Goal: Information Seeking & Learning: Learn about a topic

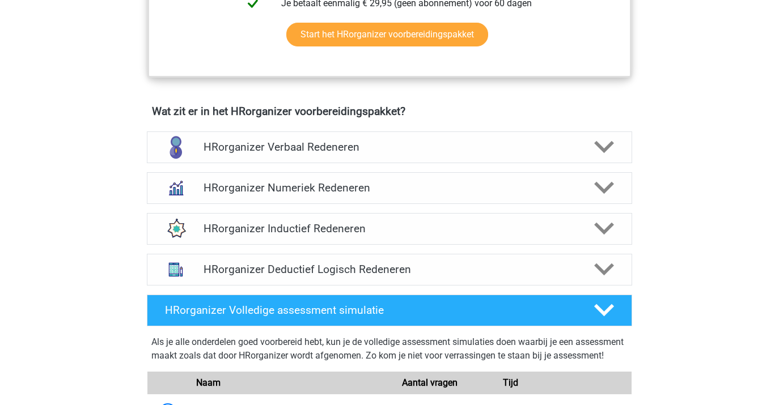
scroll to position [625, 0]
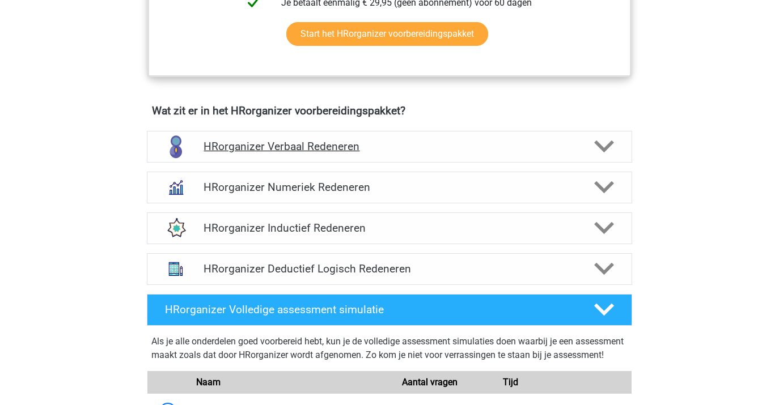
click at [517, 153] on h4 "HRorganizer Verbaal Redeneren" at bounding box center [389, 146] width 371 height 13
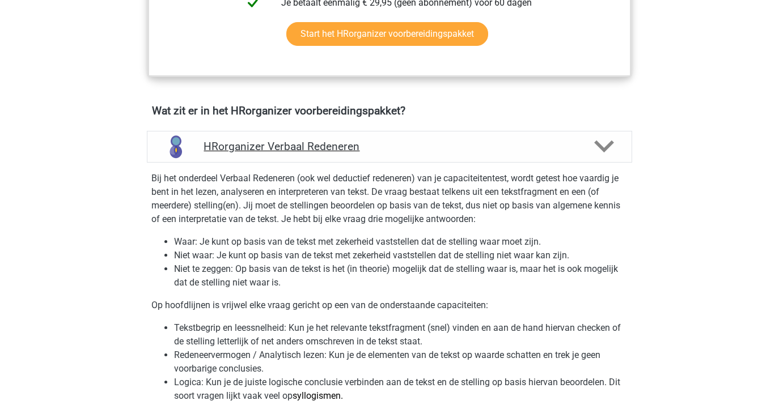
click at [517, 153] on h4 "HRorganizer Verbaal Redeneren" at bounding box center [389, 146] width 371 height 13
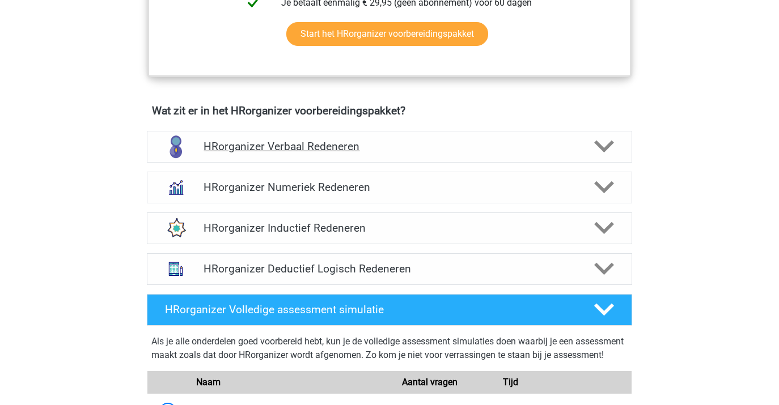
click at [542, 153] on h4 "HRorganizer Verbaal Redeneren" at bounding box center [389, 146] width 371 height 13
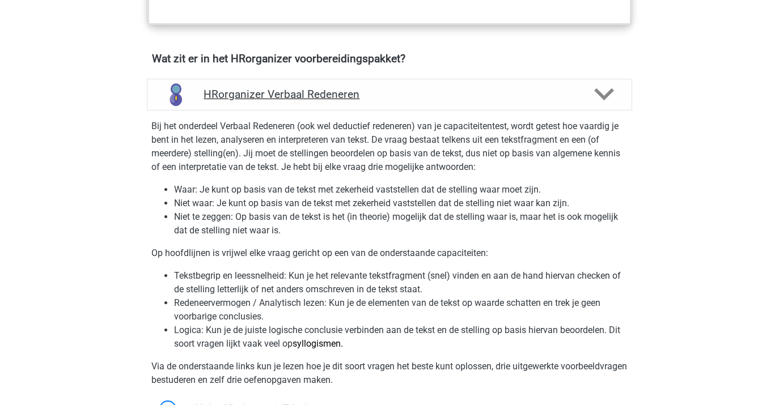
scroll to position [680, 0]
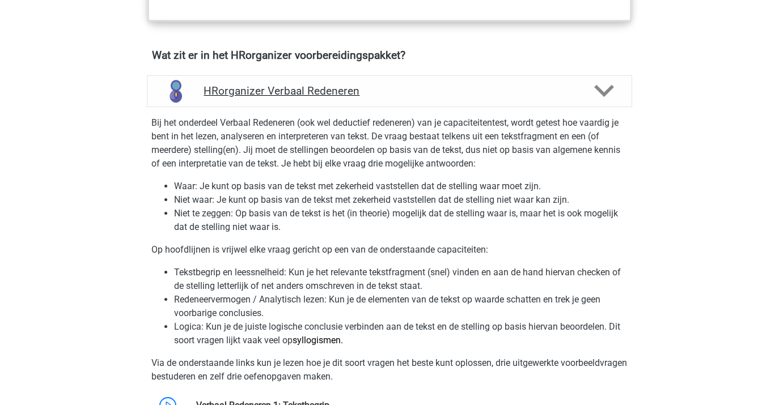
click at [453, 98] on h4 "HRorganizer Verbaal Redeneren" at bounding box center [389, 90] width 371 height 13
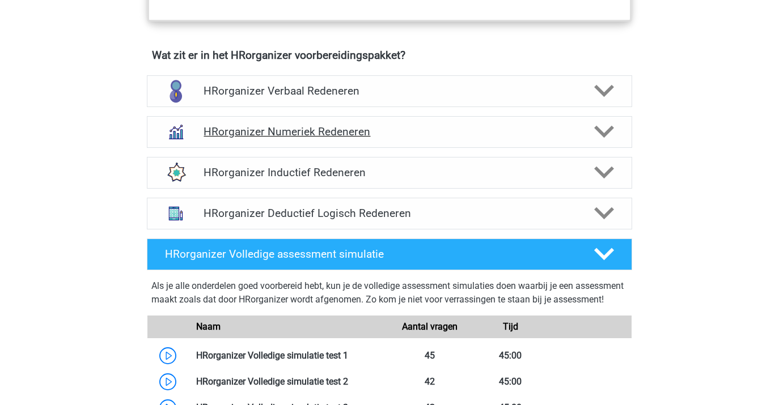
click at [394, 148] on div "HRorganizer Numeriek Redeneren" at bounding box center [389, 132] width 485 height 32
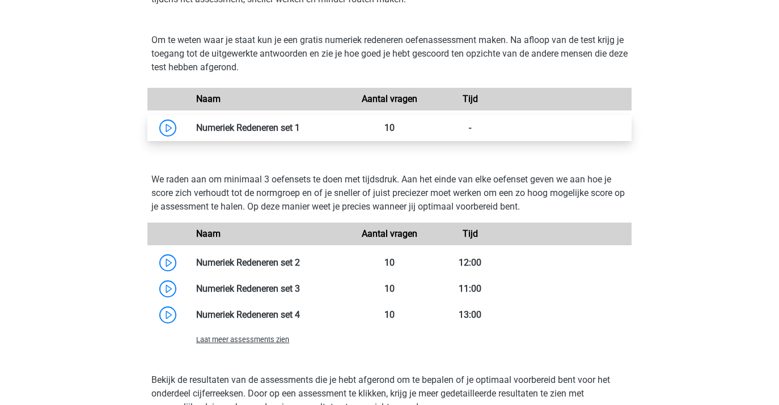
scroll to position [780, 0]
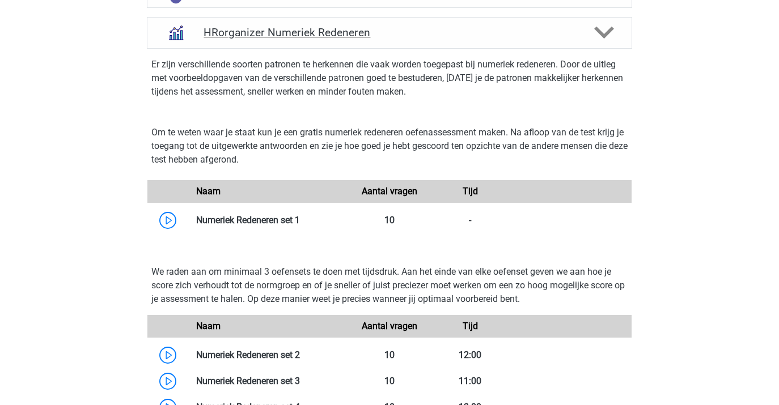
click at [452, 39] on h4 "HRorganizer Numeriek Redeneren" at bounding box center [389, 32] width 371 height 13
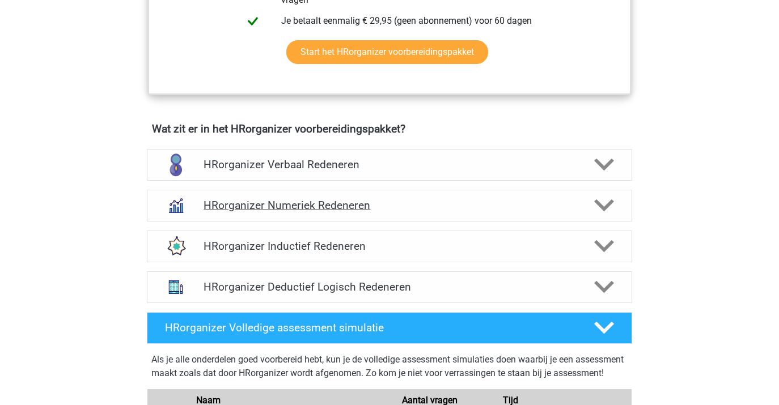
scroll to position [610, 0]
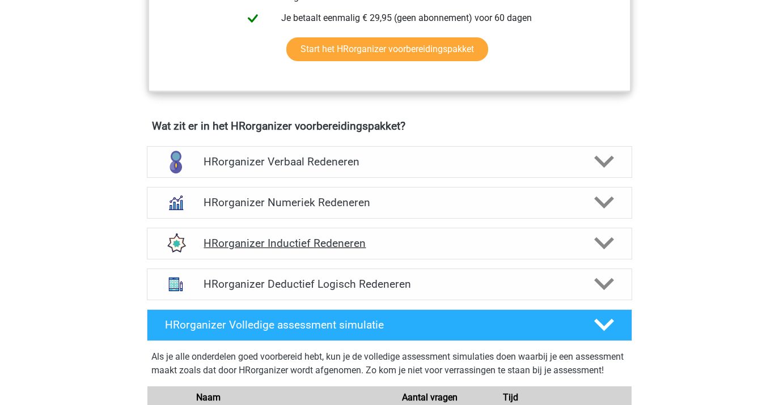
click at [316, 260] on div "HRorganizer Inductief Redeneren" at bounding box center [389, 244] width 485 height 32
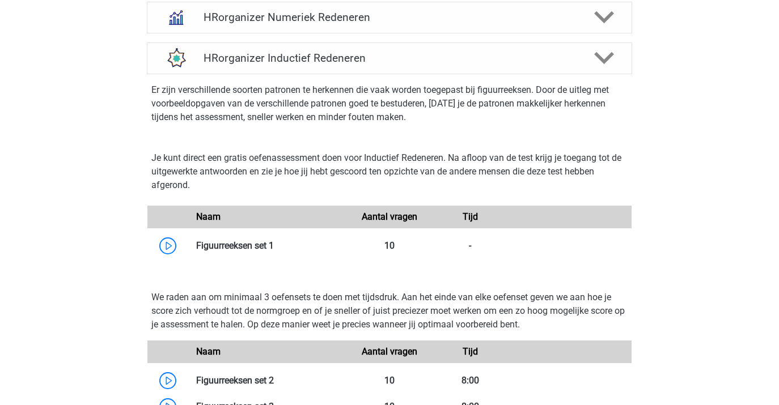
scroll to position [802, 0]
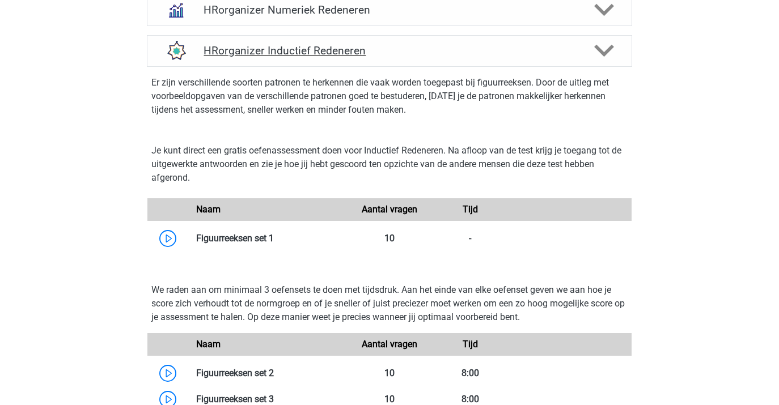
click at [330, 57] on h4 "HRorganizer Inductief Redeneren" at bounding box center [389, 50] width 371 height 13
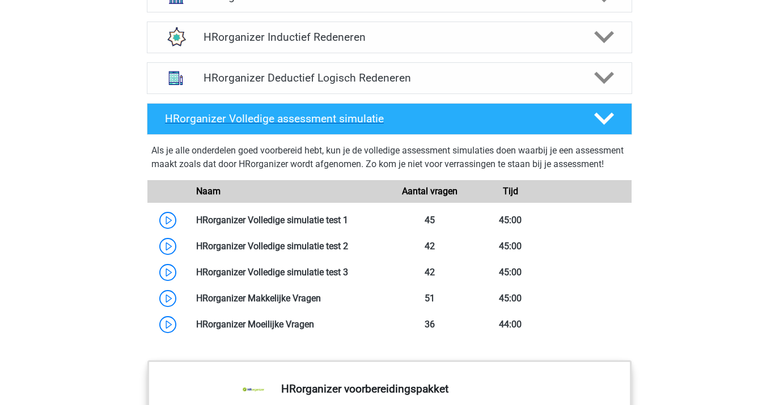
scroll to position [832, 0]
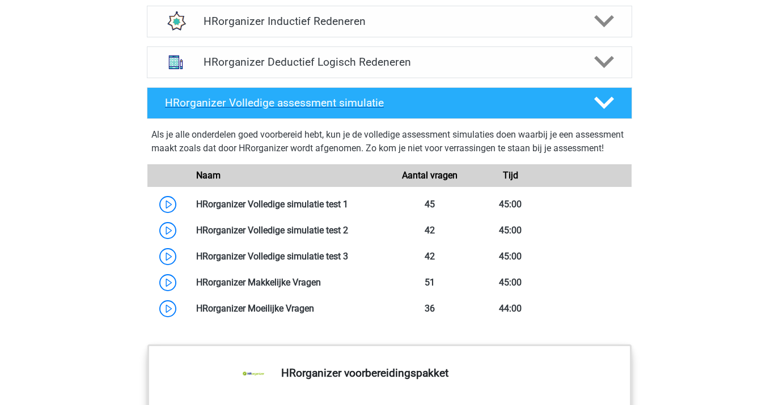
click at [608, 111] on icon at bounding box center [604, 103] width 20 height 20
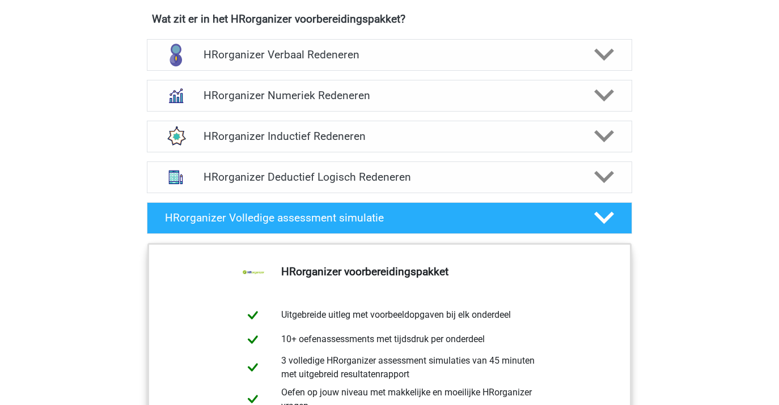
scroll to position [718, 0]
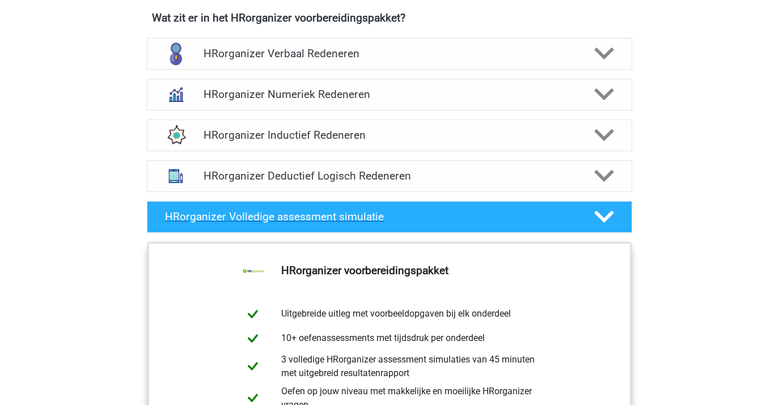
click at [378, 223] on h4 "HRorganizer Volledige assessment simulatie" at bounding box center [370, 216] width 411 height 13
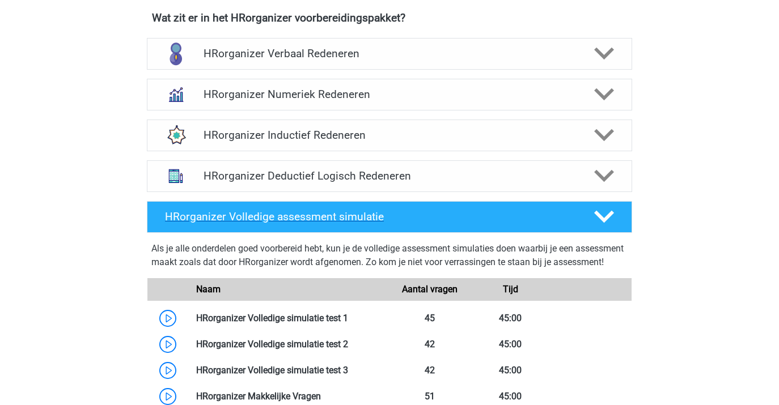
click at [378, 223] on h4 "HRorganizer Volledige assessment simulatie" at bounding box center [370, 216] width 411 height 13
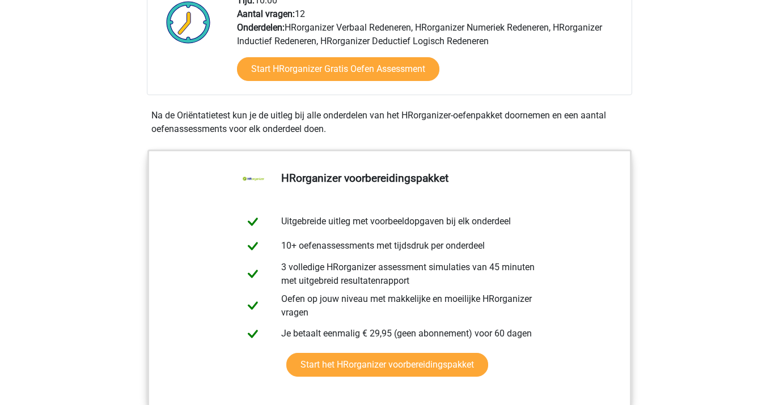
scroll to position [277, 0]
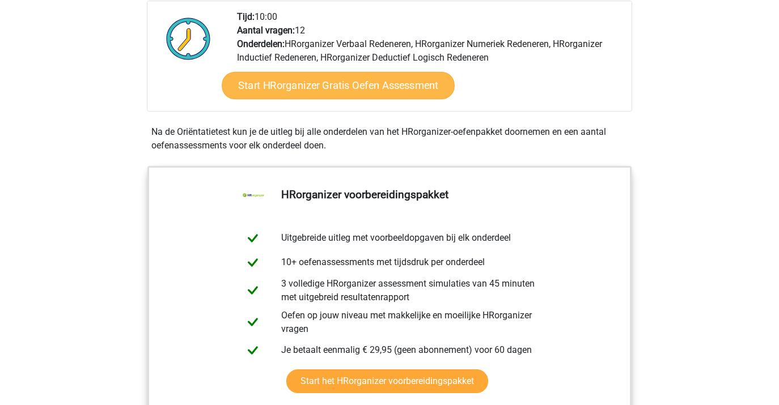
click at [392, 95] on link "Start HRorganizer Gratis Oefen Assessment" at bounding box center [338, 85] width 233 height 27
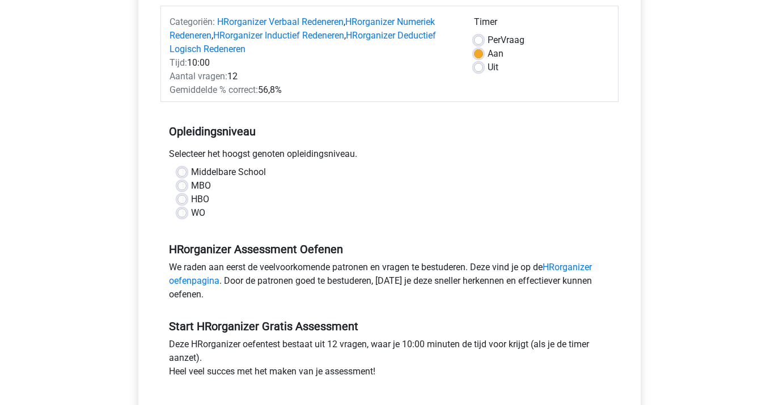
scroll to position [162, 0]
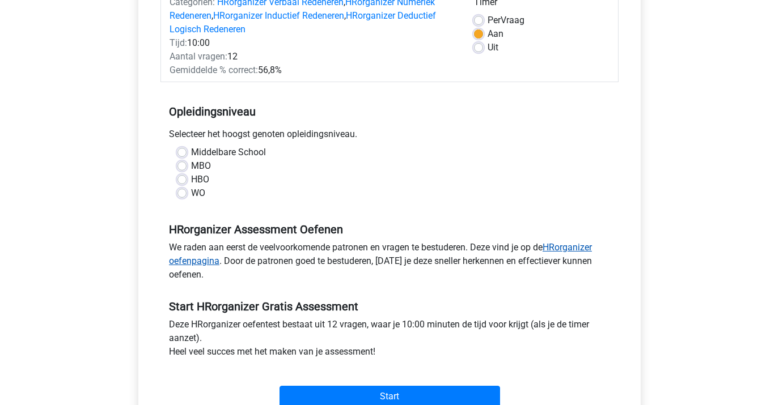
click at [561, 248] on link "HRorganizer oefenpagina" at bounding box center [380, 254] width 423 height 24
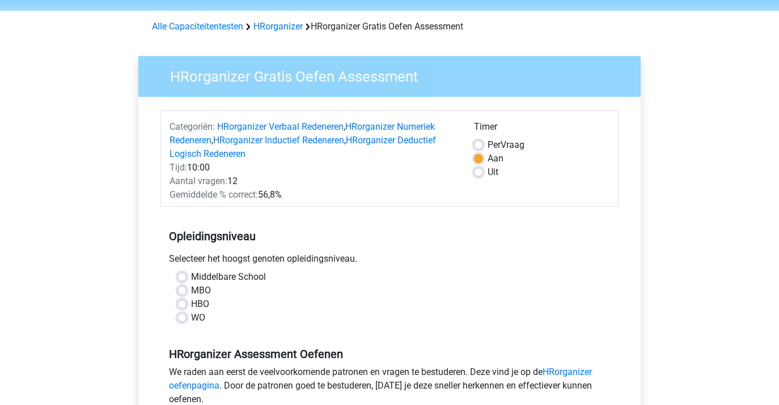
scroll to position [55, 0]
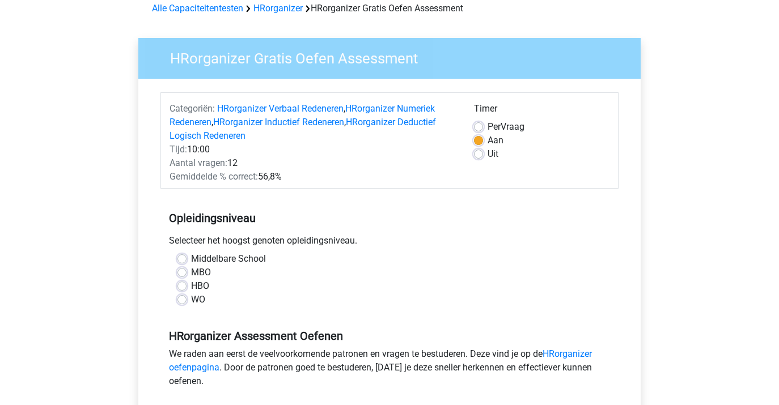
click at [191, 301] on label "WO" at bounding box center [198, 300] width 14 height 14
click at [184, 301] on input "WO" at bounding box center [181, 298] width 9 height 11
radio input "true"
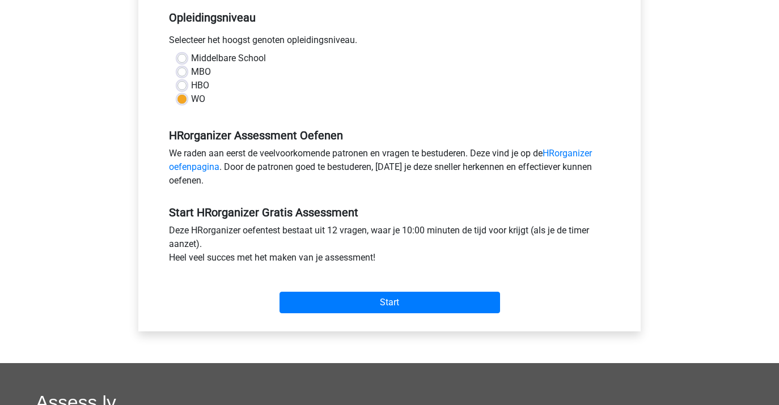
scroll to position [293, 0]
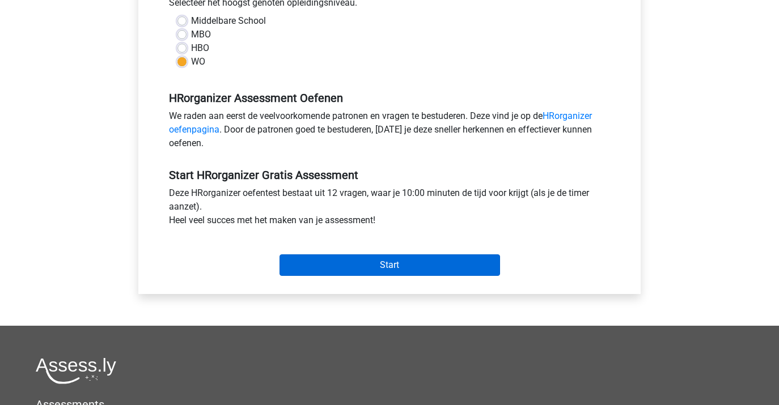
click at [356, 269] on input "Start" at bounding box center [390, 266] width 221 height 22
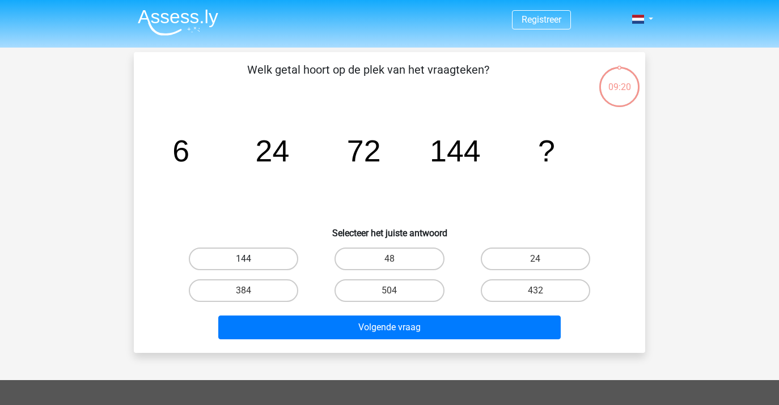
click at [243, 255] on label "144" at bounding box center [243, 259] width 109 height 23
click at [244, 259] on input "144" at bounding box center [247, 262] width 7 height 7
radio input "true"
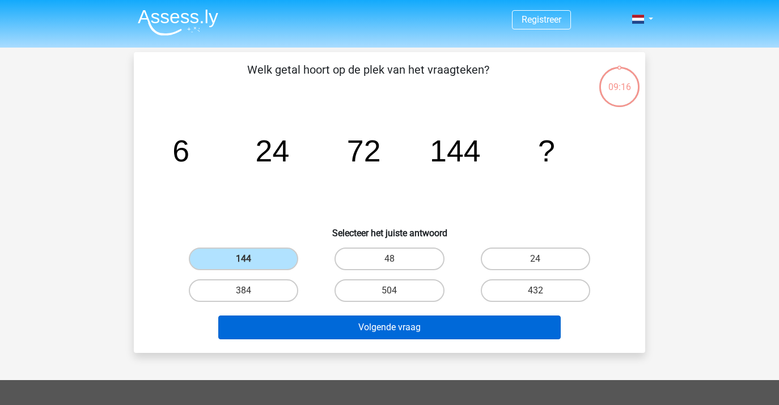
click at [327, 327] on button "Volgende vraag" at bounding box center [389, 328] width 343 height 24
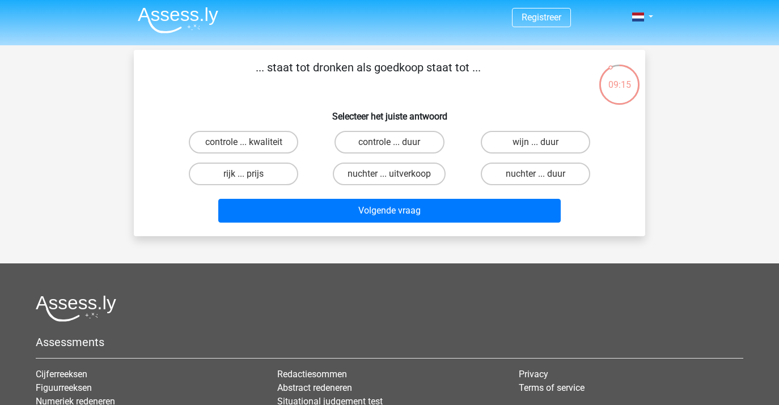
scroll to position [1, 0]
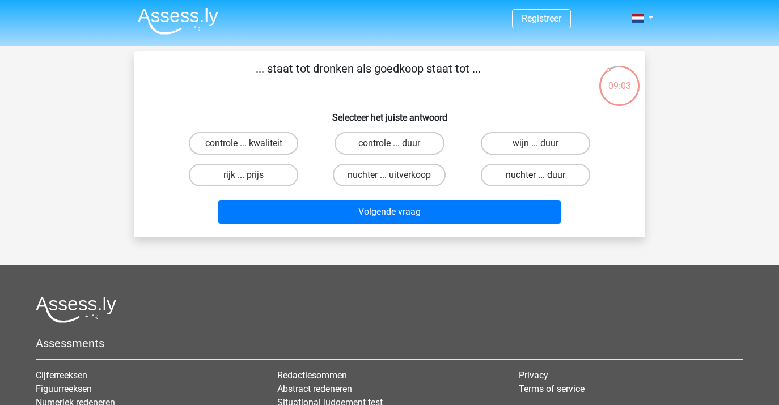
click at [534, 171] on label "nuchter ... duur" at bounding box center [535, 175] width 109 height 23
click at [535, 175] on input "nuchter ... duur" at bounding box center [538, 178] width 7 height 7
radio input "true"
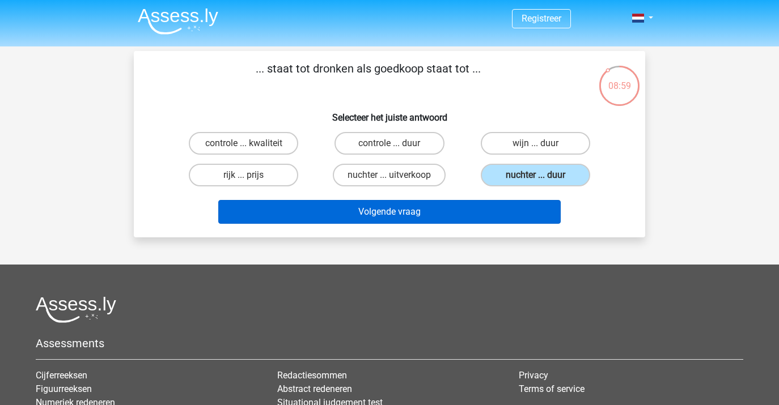
click at [463, 218] on button "Volgende vraag" at bounding box center [389, 212] width 343 height 24
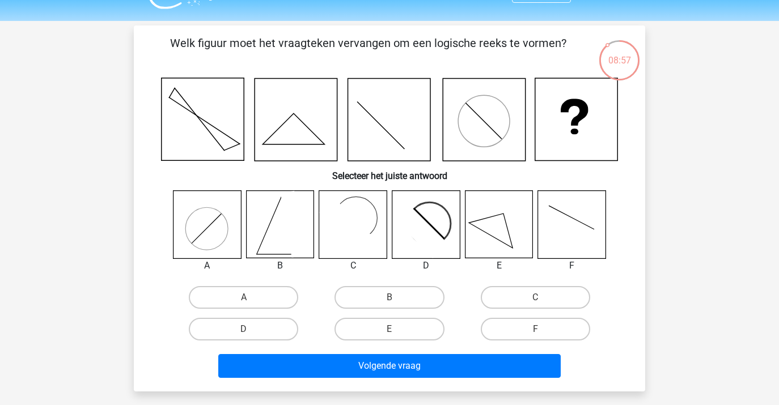
scroll to position [29, 0]
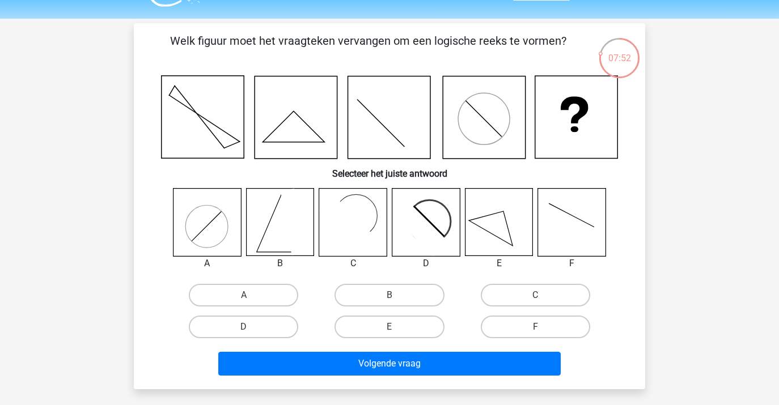
click at [246, 331] on input "D" at bounding box center [247, 330] width 7 height 7
radio input "true"
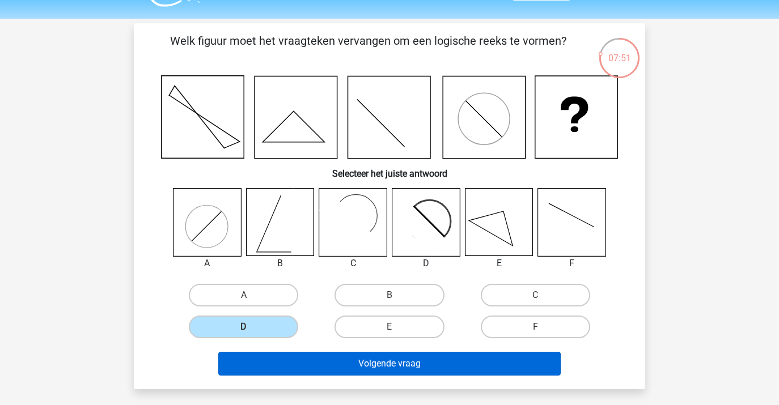
click at [358, 360] on button "Volgende vraag" at bounding box center [389, 364] width 343 height 24
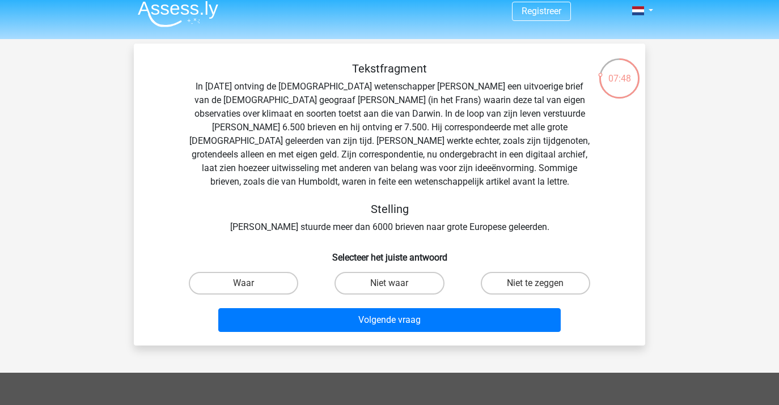
scroll to position [8, 0]
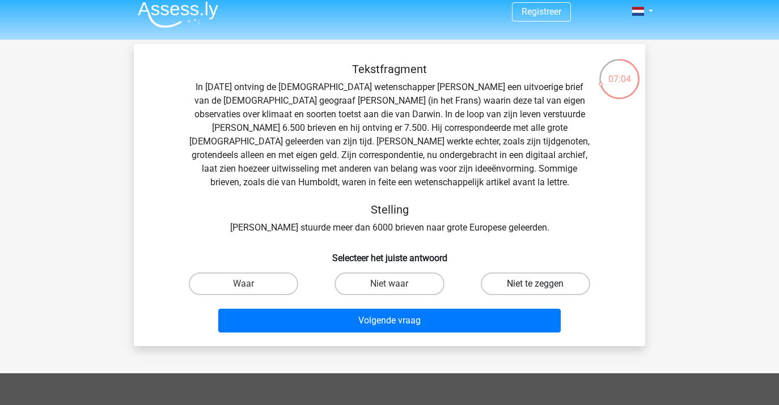
click at [500, 285] on label "Niet te zeggen" at bounding box center [535, 284] width 109 height 23
click at [535, 285] on input "Niet te zeggen" at bounding box center [538, 287] width 7 height 7
radio input "true"
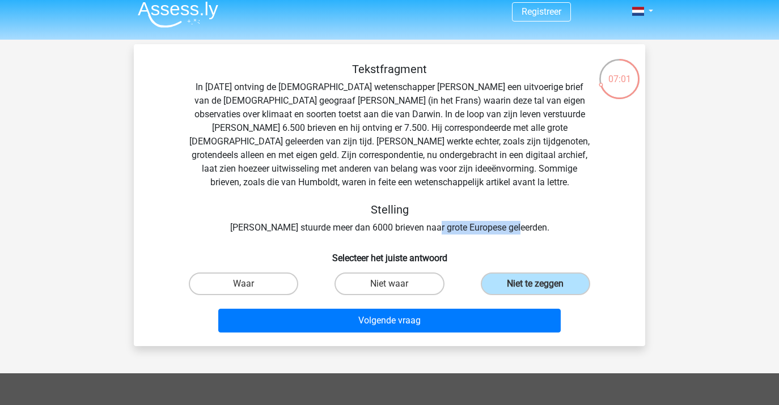
drag, startPoint x: 449, startPoint y: 227, endPoint x: 563, endPoint y: 223, distance: 114.1
click at [563, 223] on div "Tekstfragment In 1839 ontving de Engelse wetenschapper Charles Darwin een uitvo…" at bounding box center [389, 148] width 475 height 172
click at [559, 225] on div "Tekstfragment In 1839 ontving de Engelse wetenschapper Charles Darwin een uitvo…" at bounding box center [389, 148] width 475 height 172
click at [535, 245] on h6 "Selecteer het juiste antwoord" at bounding box center [389, 254] width 475 height 20
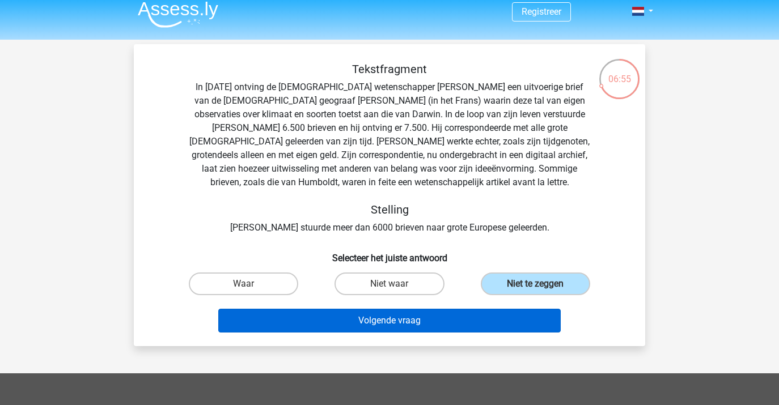
click at [461, 324] on button "Volgende vraag" at bounding box center [389, 321] width 343 height 24
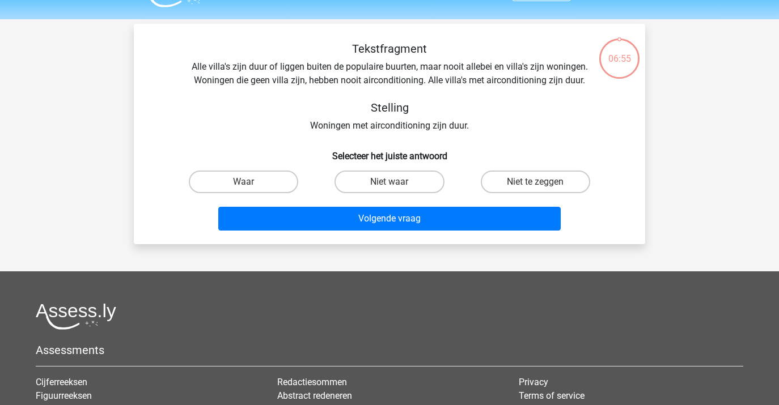
scroll to position [0, 0]
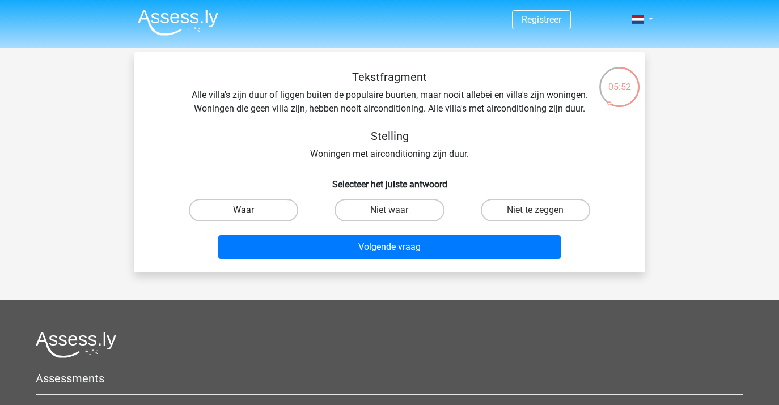
click at [260, 206] on label "Waar" at bounding box center [243, 210] width 109 height 23
click at [251, 210] on input "Waar" at bounding box center [247, 213] width 7 height 7
radio input "true"
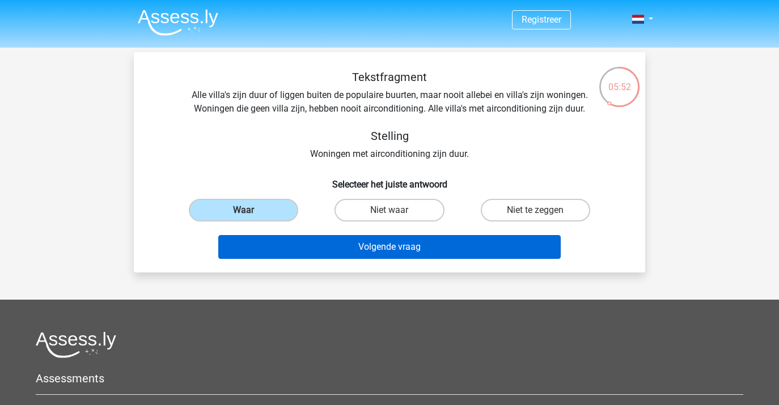
click at [289, 247] on button "Volgende vraag" at bounding box center [389, 247] width 343 height 24
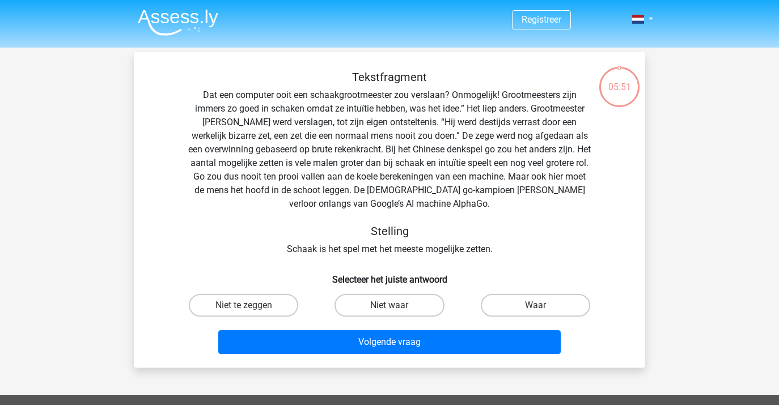
scroll to position [52, 0]
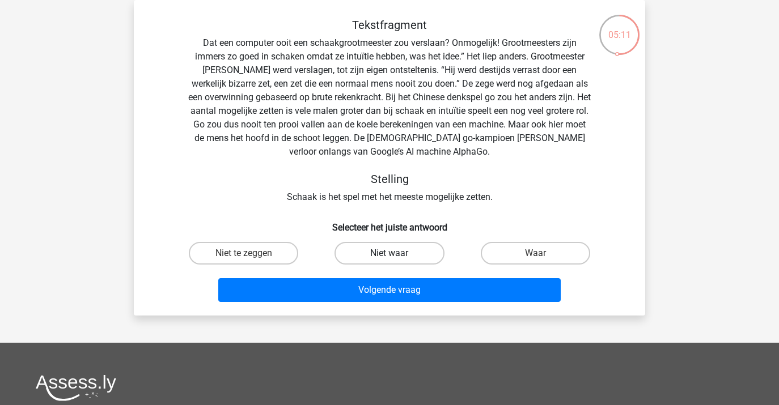
click at [349, 252] on label "Niet waar" at bounding box center [389, 253] width 109 height 23
click at [390, 253] on input "Niet waar" at bounding box center [393, 256] width 7 height 7
radio input "true"
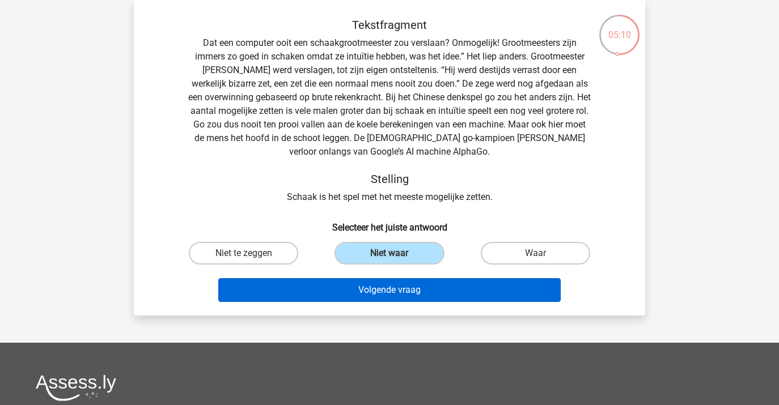
click at [339, 289] on button "Volgende vraag" at bounding box center [389, 290] width 343 height 24
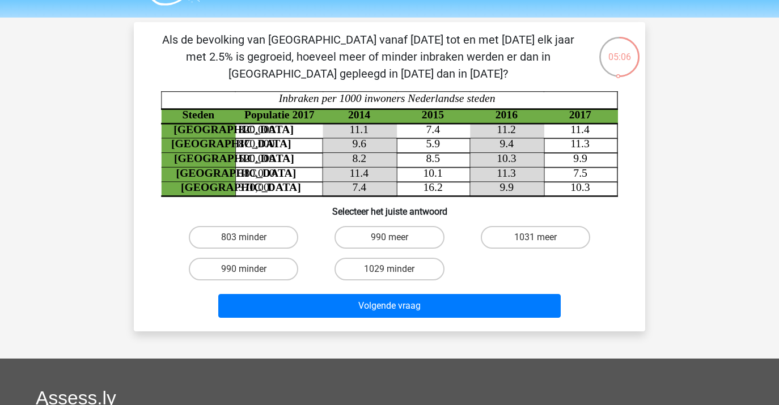
scroll to position [20, 0]
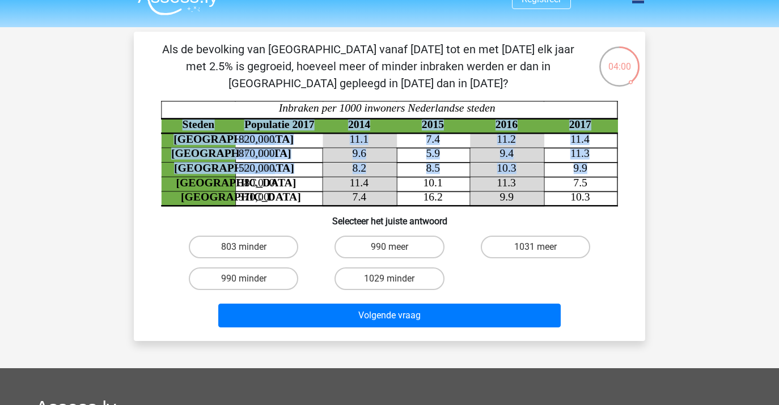
drag, startPoint x: 178, startPoint y: 187, endPoint x: 224, endPoint y: 187, distance: 45.9
click at [224, 187] on icon "Steden Populatie 2017 2014 2015 2016 2017 Rotterdam 820,000 11.1 7.4 11.2 11.4 …" at bounding box center [389, 153] width 457 height 105
click at [224, 187] on icon at bounding box center [198, 184] width 75 height 15
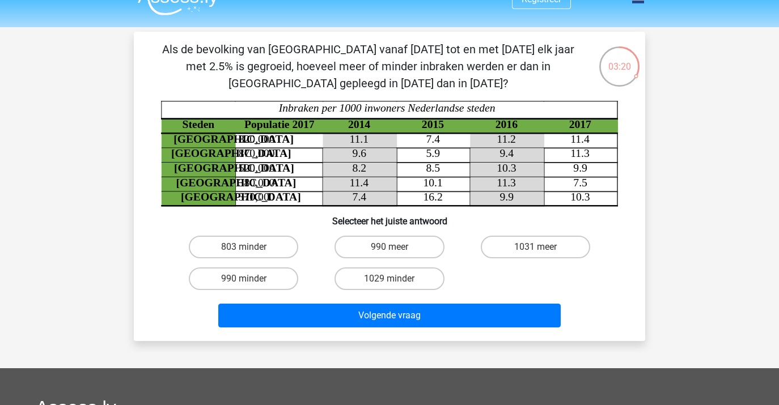
click at [378, 259] on div "990 meer" at bounding box center [389, 247] width 146 height 32
click at [377, 252] on label "990 meer" at bounding box center [389, 247] width 109 height 23
click at [390, 252] on input "990 meer" at bounding box center [393, 250] width 7 height 7
radio input "true"
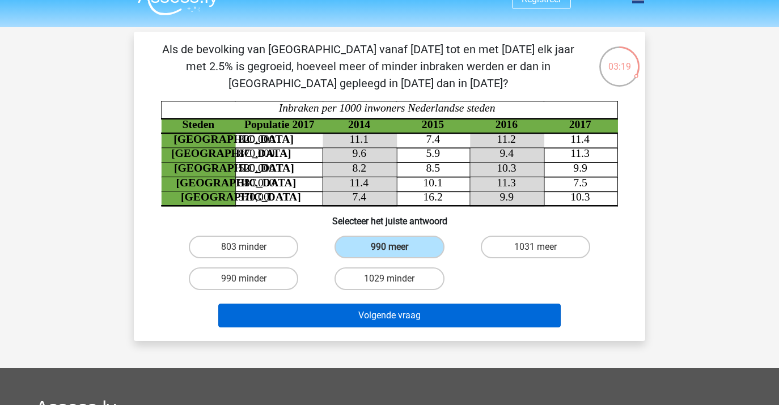
click at [366, 311] on button "Volgende vraag" at bounding box center [389, 316] width 343 height 24
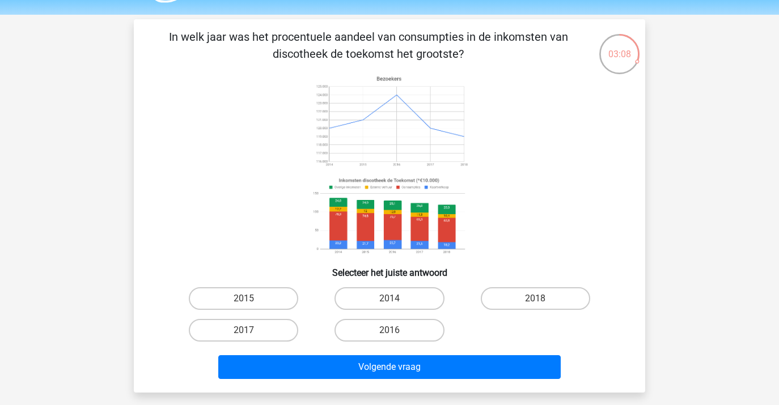
scroll to position [29, 0]
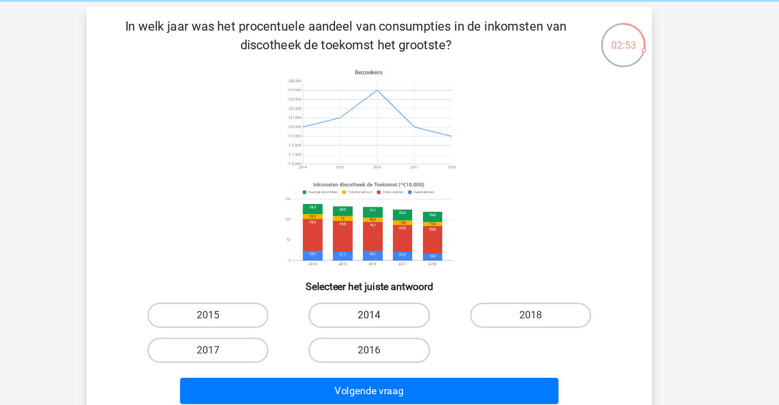
click at [335, 291] on label "2014" at bounding box center [389, 302] width 109 height 23
click at [390, 302] on input "2014" at bounding box center [393, 305] width 7 height 7
radio input "true"
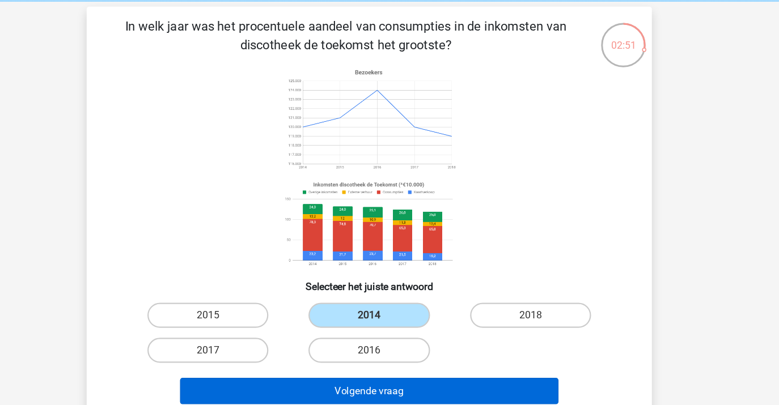
click at [390, 359] on button "Volgende vraag" at bounding box center [389, 371] width 343 height 24
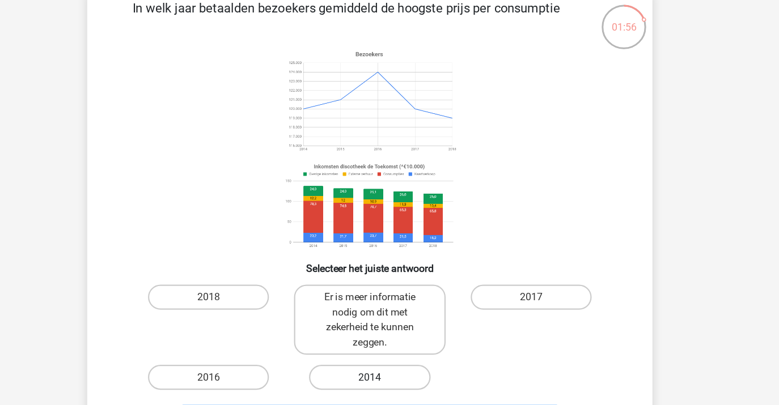
click at [335, 363] on label "2014" at bounding box center [389, 374] width 109 height 23
click at [390, 375] on input "2014" at bounding box center [393, 378] width 7 height 7
radio input "true"
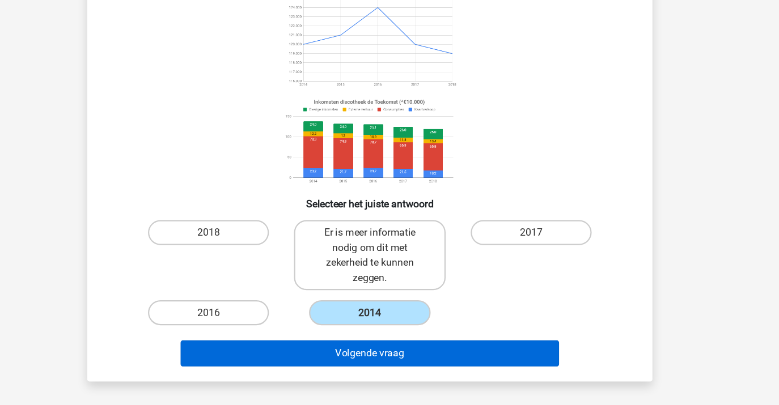
click at [363, 347] on button "Volgende vraag" at bounding box center [389, 359] width 343 height 24
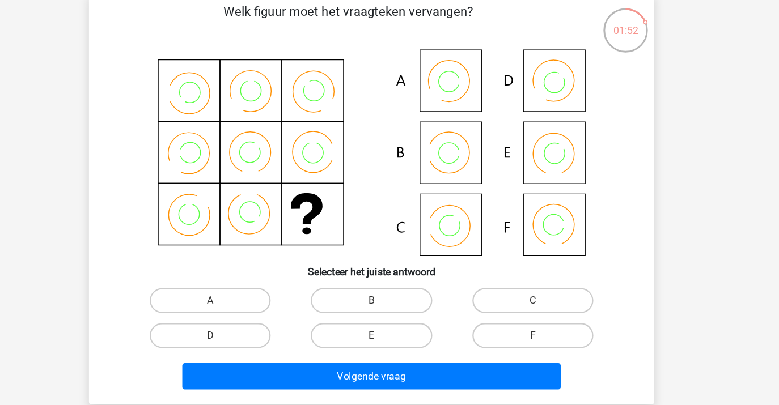
scroll to position [26, 0]
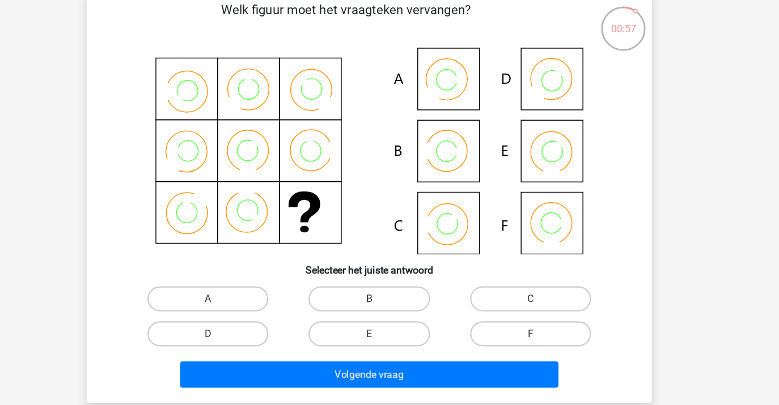
click at [357, 295] on label "B" at bounding box center [389, 306] width 109 height 23
click at [390, 306] on input "B" at bounding box center [393, 309] width 7 height 7
radio input "true"
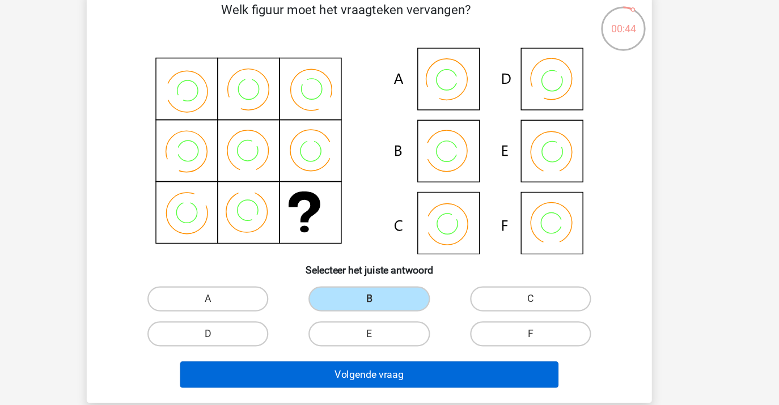
click at [339, 363] on button "Volgende vraag" at bounding box center [389, 375] width 343 height 24
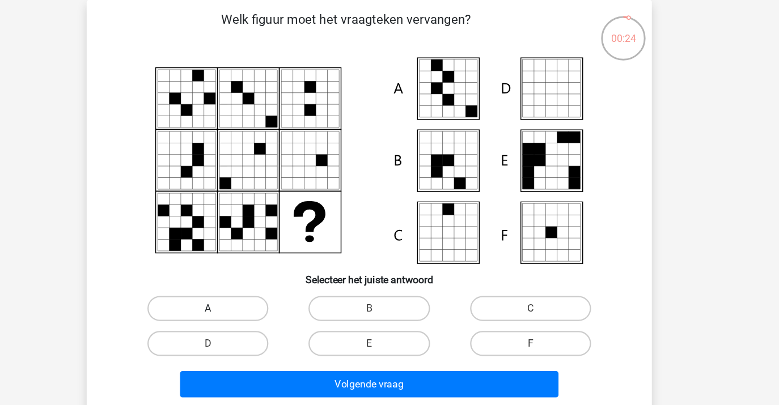
click at [214, 295] on label "A" at bounding box center [243, 306] width 109 height 23
click at [244, 306] on input "A" at bounding box center [247, 309] width 7 height 7
radio input "true"
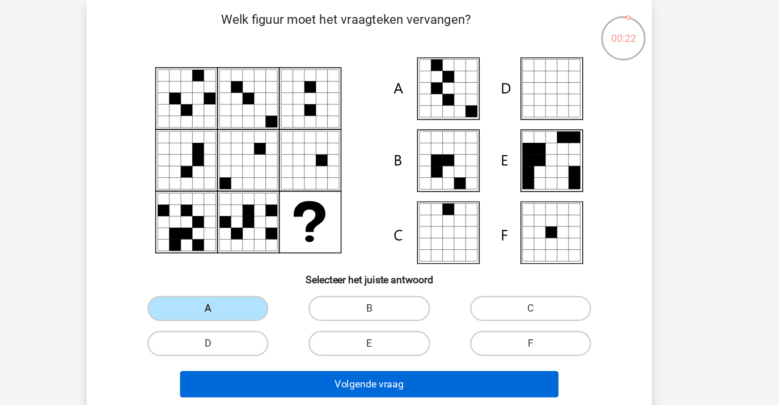
click at [252, 363] on button "Volgende vraag" at bounding box center [389, 375] width 343 height 24
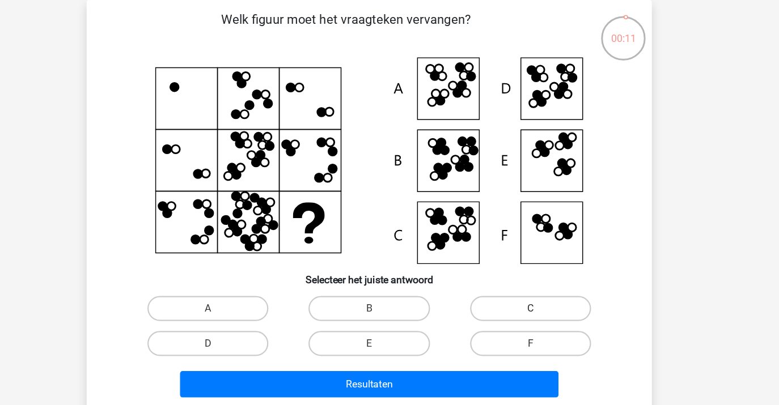
click at [481, 295] on label "C" at bounding box center [535, 306] width 109 height 23
click at [535, 306] on input "C" at bounding box center [538, 309] width 7 height 7
radio input "true"
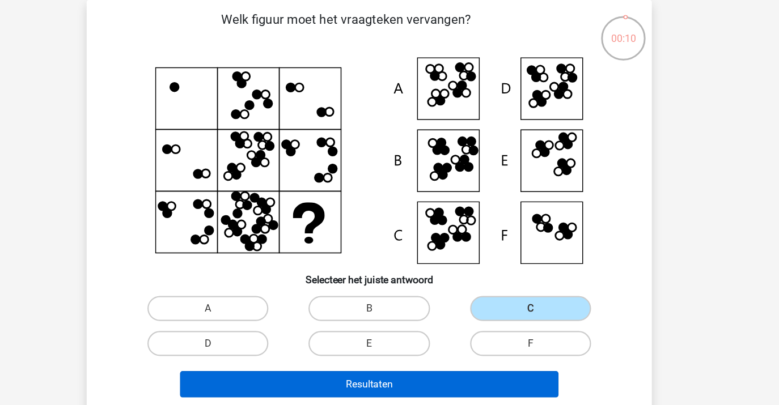
click at [372, 363] on button "Resultaten" at bounding box center [389, 375] width 343 height 24
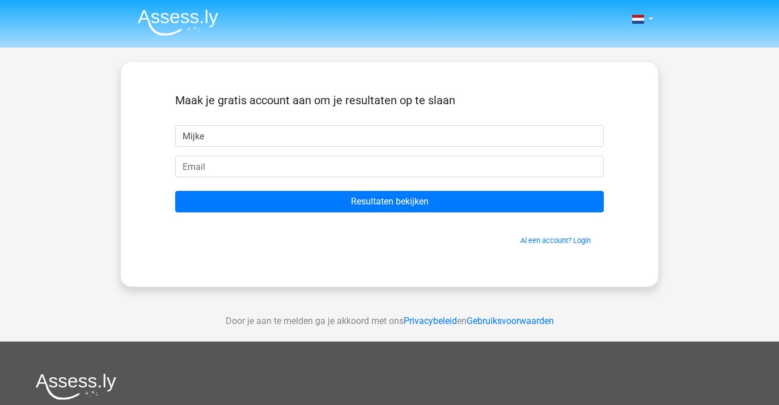
type input "Mijke"
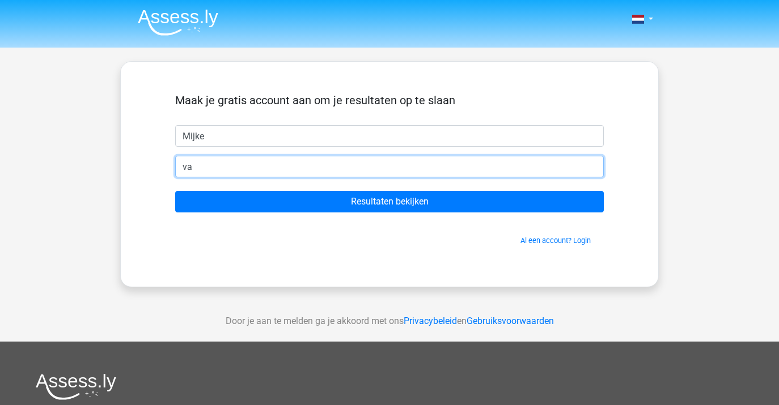
type input "v"
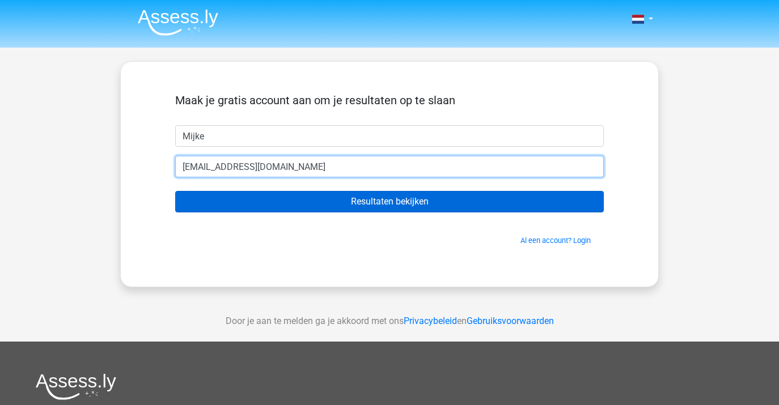
type input "mijkevandeven@gmail.com"
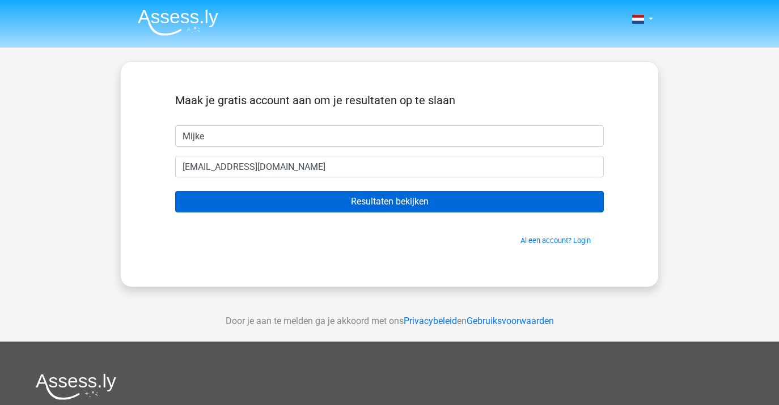
click at [371, 204] on input "Resultaten bekijken" at bounding box center [389, 202] width 429 height 22
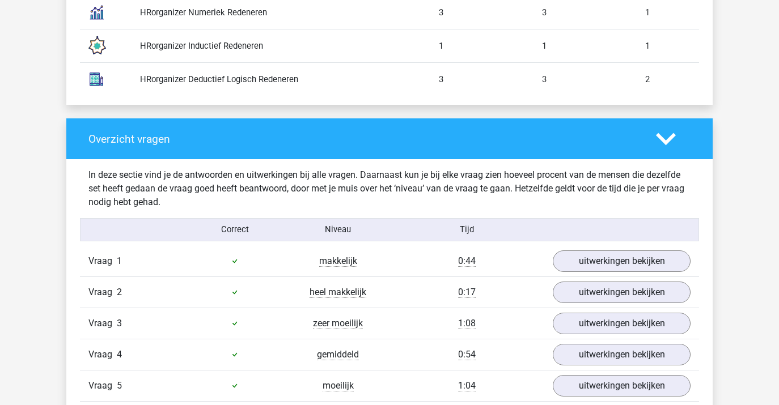
scroll to position [1056, 0]
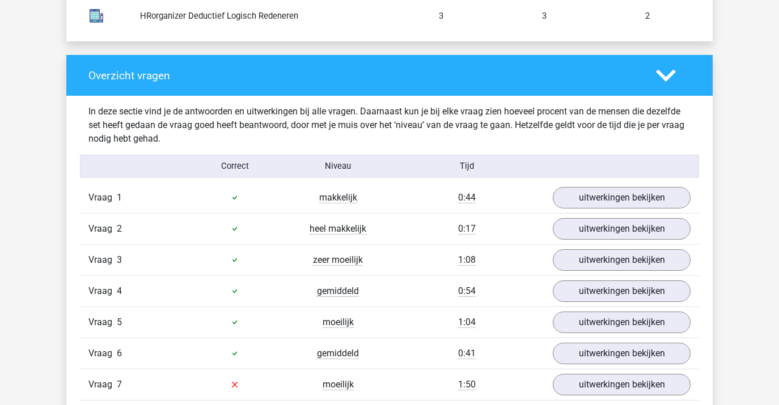
click at [707, 267] on div "Overzicht vragen In deze sectie vind je de antwoorden en uitwerkingen bij alle …" at bounding box center [389, 310] width 646 height 510
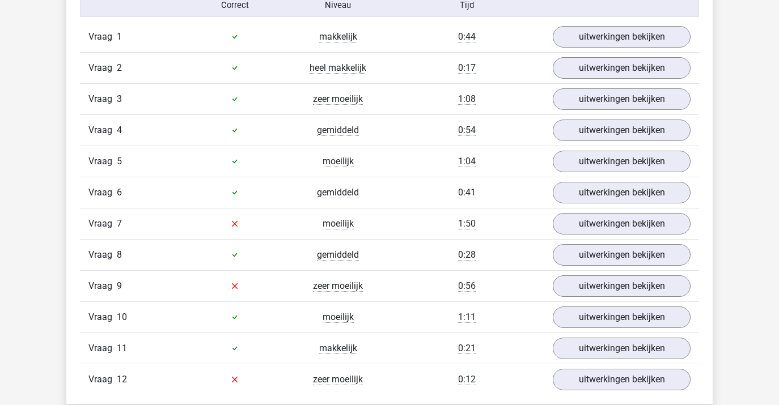
scroll to position [1288, 0]
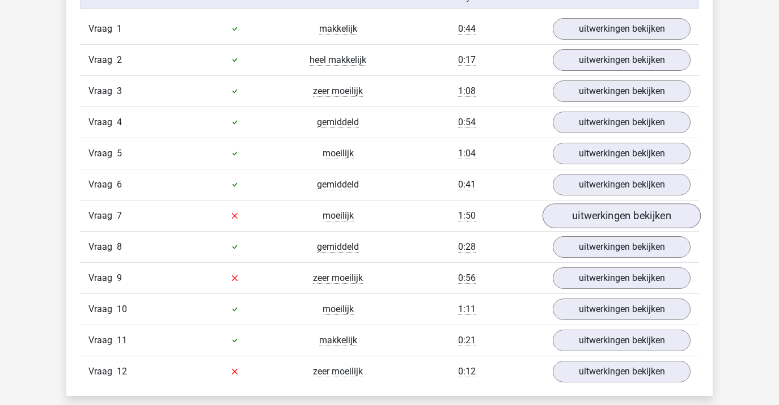
click at [586, 222] on link "uitwerkingen bekijken" at bounding box center [622, 216] width 158 height 25
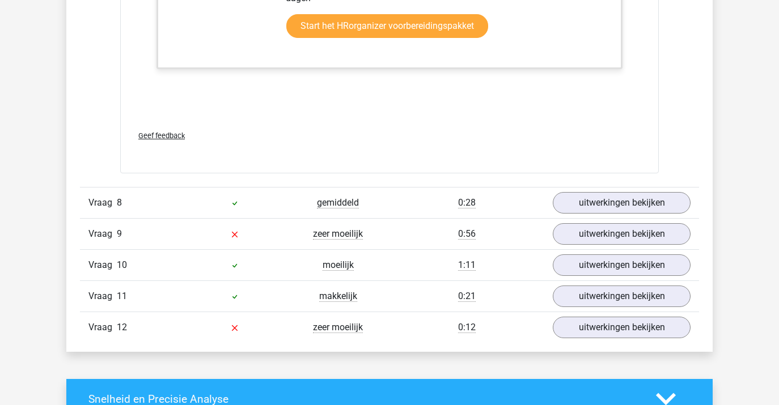
scroll to position [2014, 0]
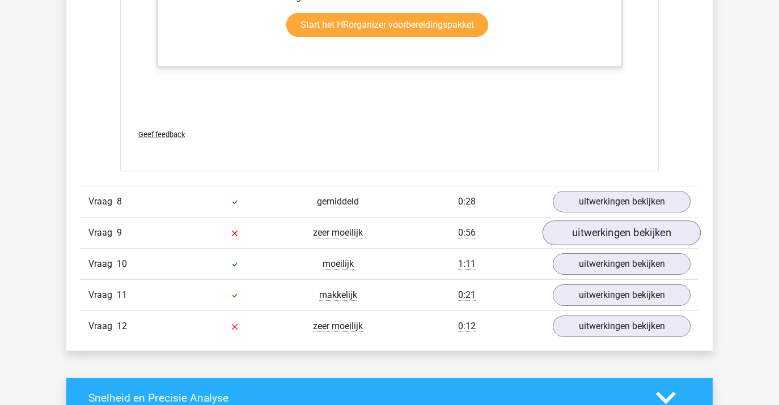
click at [622, 233] on link "uitwerkingen bekijken" at bounding box center [622, 233] width 158 height 25
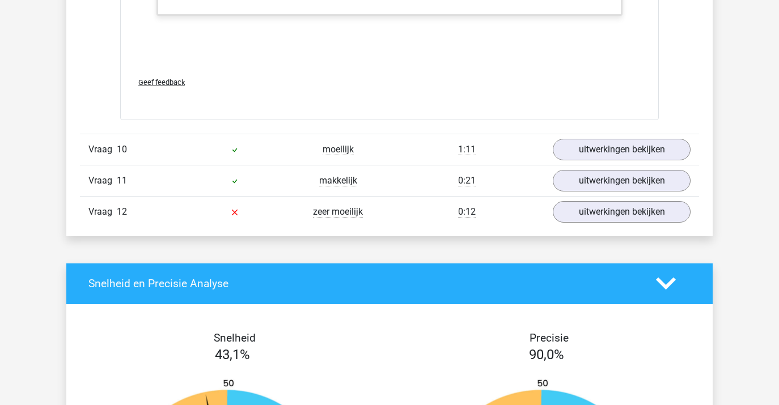
scroll to position [2872, 0]
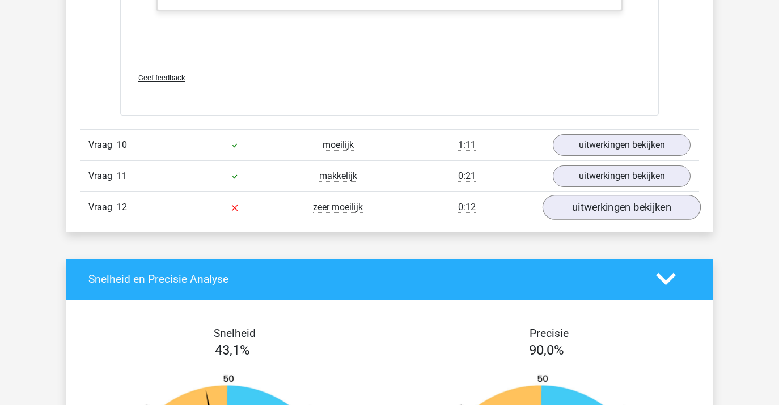
click at [587, 211] on link "uitwerkingen bekijken" at bounding box center [622, 207] width 158 height 25
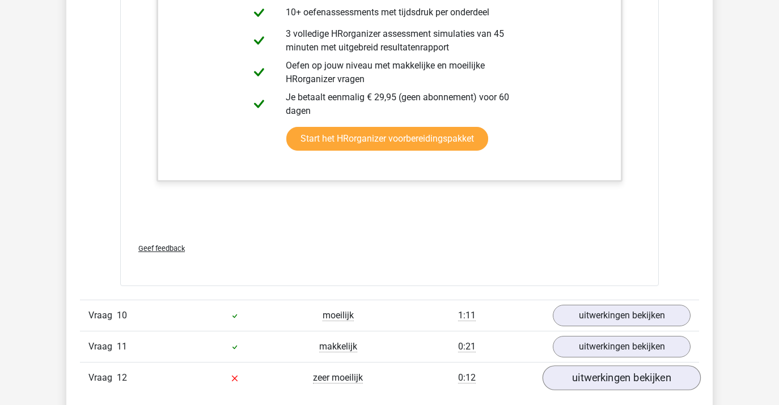
scroll to position [2704, 0]
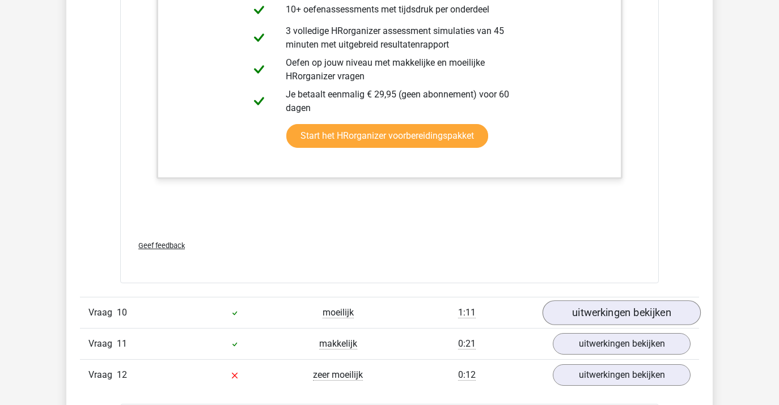
click at [663, 308] on link "uitwerkingen bekijken" at bounding box center [622, 313] width 158 height 25
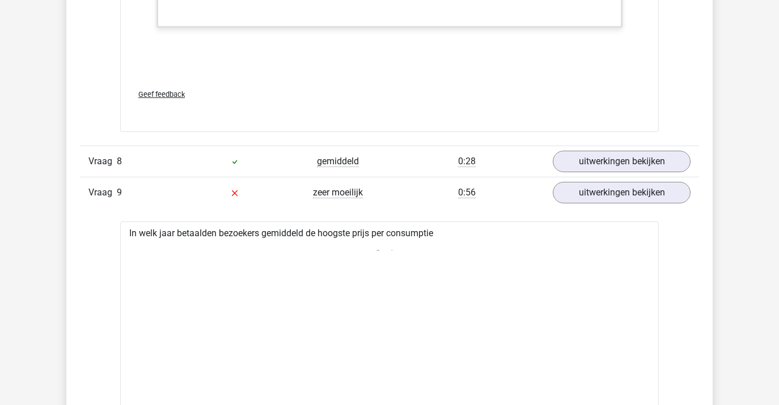
scroll to position [2064, 0]
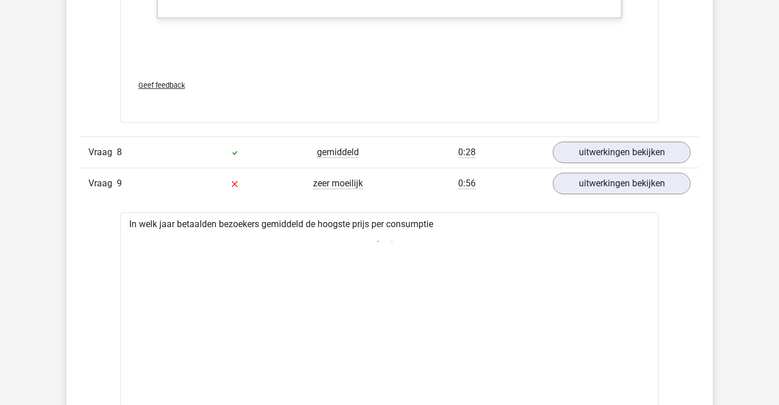
click at [641, 147] on link "uitwerkingen bekijken" at bounding box center [622, 152] width 158 height 25
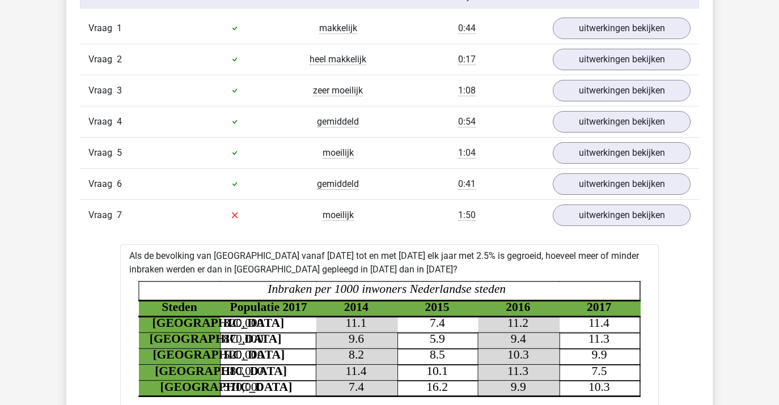
scroll to position [1287, 0]
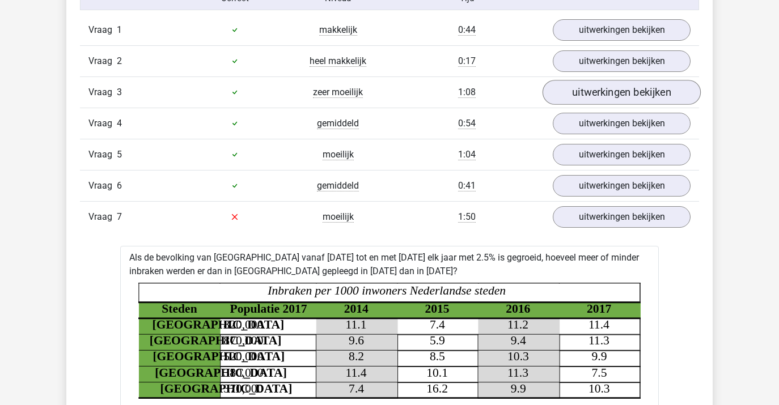
click at [584, 100] on link "uitwerkingen bekijken" at bounding box center [622, 92] width 158 height 25
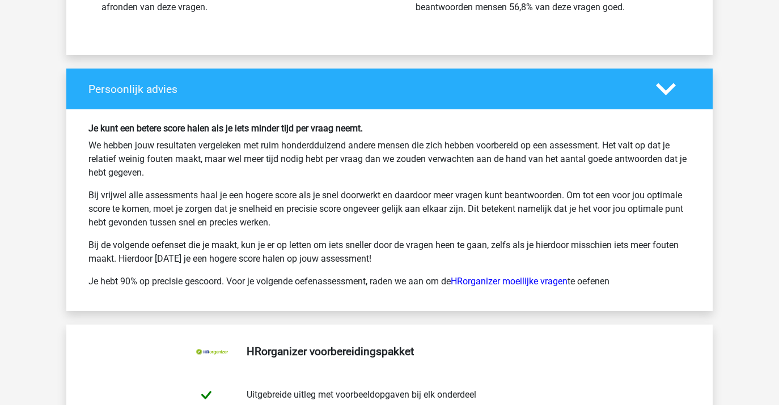
scroll to position [6146, 0]
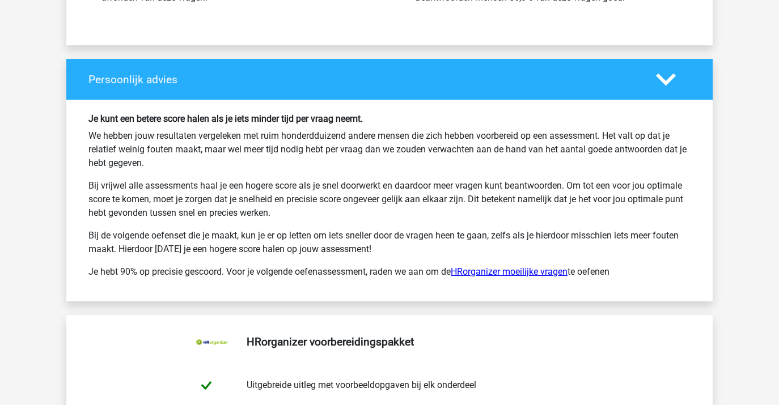
click at [508, 272] on link "HRorganizer moeilijke vragen" at bounding box center [509, 272] width 117 height 11
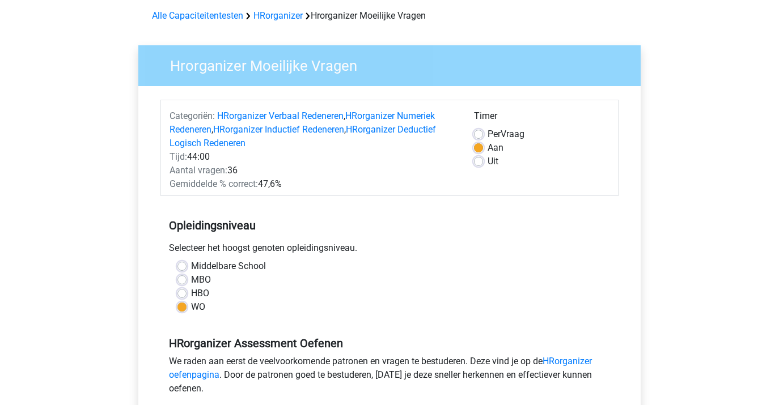
scroll to position [42, 0]
